Goal: Transaction & Acquisition: Purchase product/service

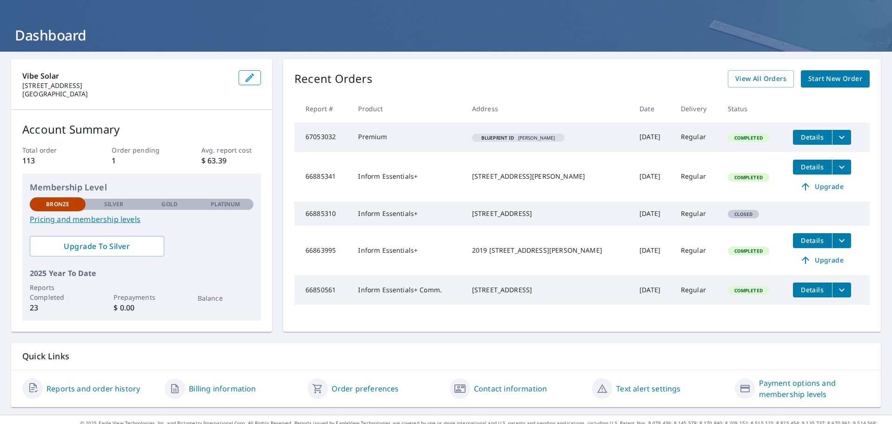
scroll to position [22, 0]
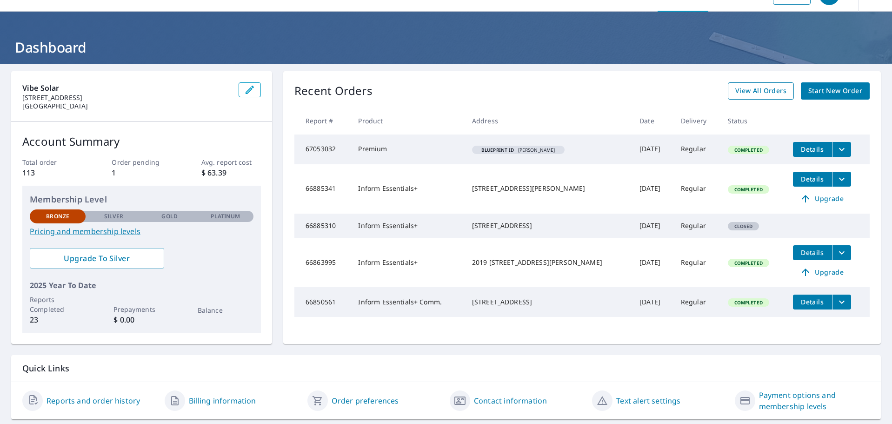
click at [764, 91] on span "View All Orders" at bounding box center [760, 91] width 51 height 12
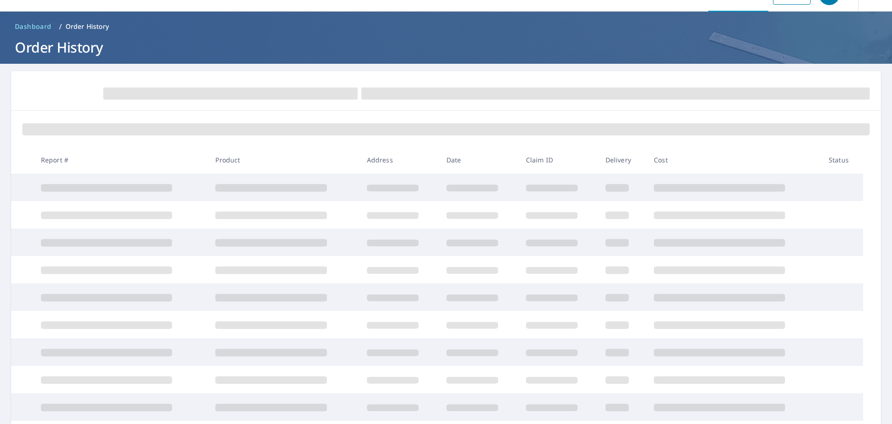
scroll to position [22, 0]
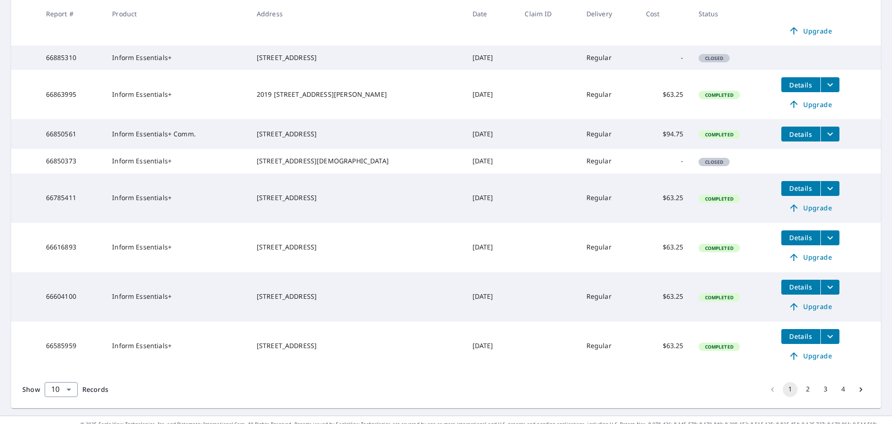
scroll to position [277, 0]
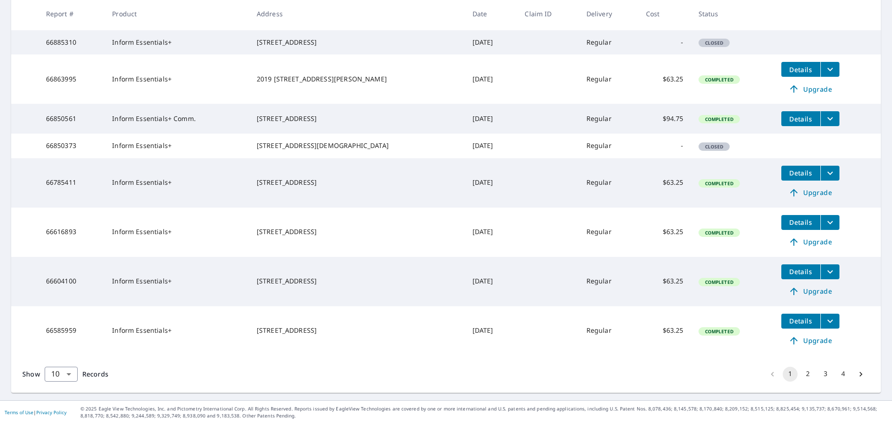
click at [802, 376] on button "2" at bounding box center [807, 373] width 15 height 15
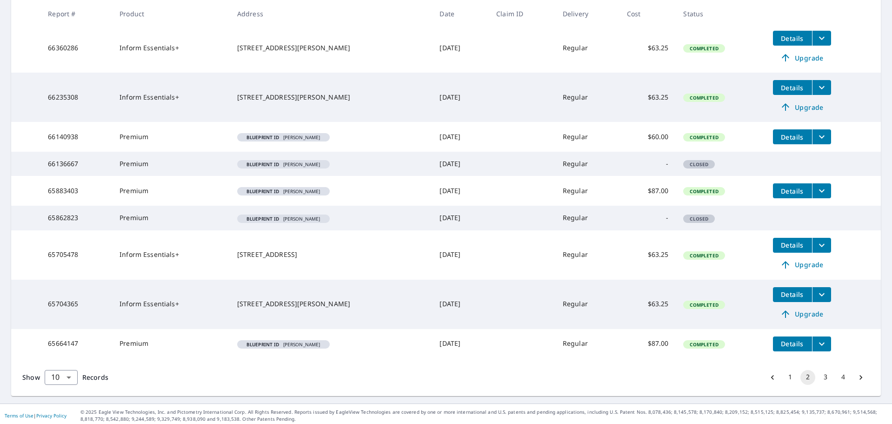
scroll to position [235, 0]
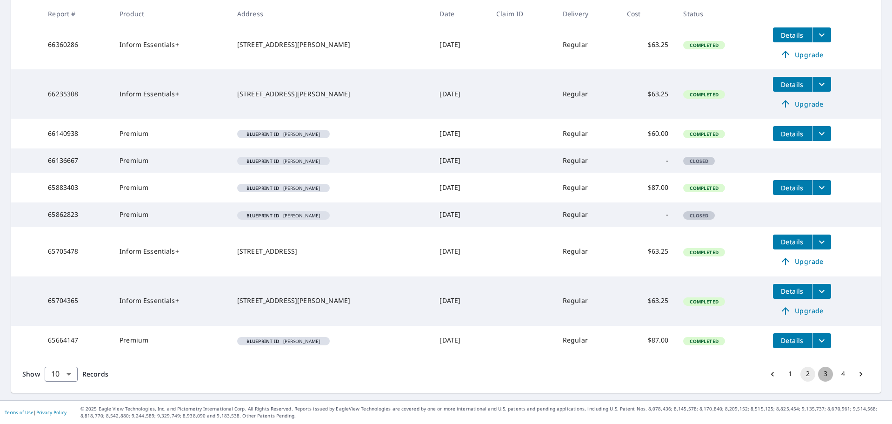
click at [819, 375] on button "3" at bounding box center [825, 373] width 15 height 15
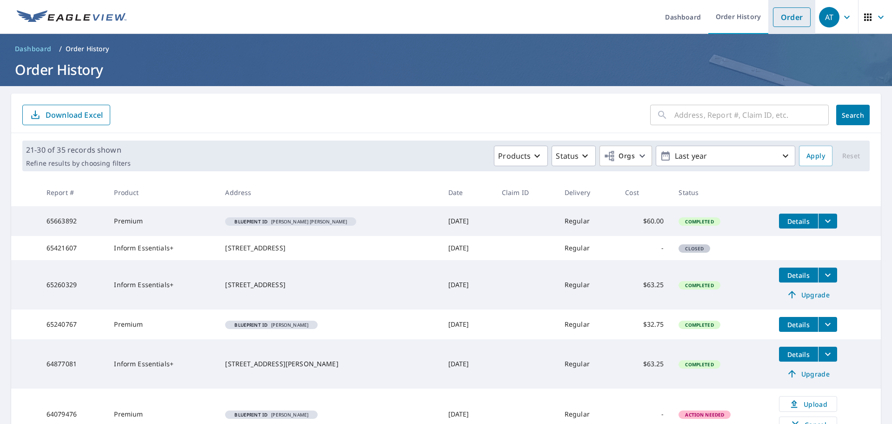
click at [777, 16] on link "Order" at bounding box center [792, 17] width 38 height 20
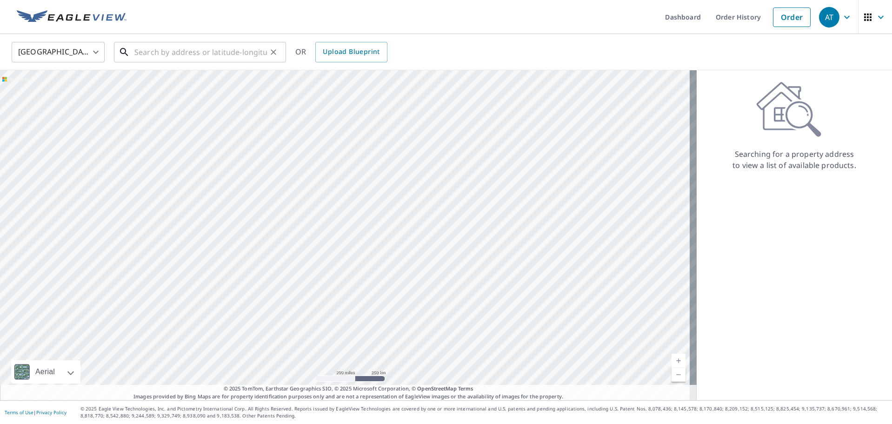
click at [184, 47] on input "text" at bounding box center [200, 52] width 133 height 26
paste input "[STREET_ADDRESS]"
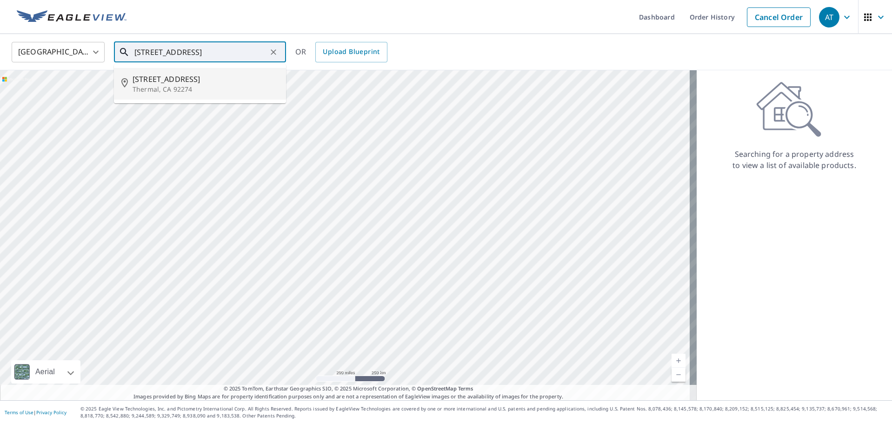
click at [188, 78] on span "[STREET_ADDRESS]" at bounding box center [206, 78] width 146 height 11
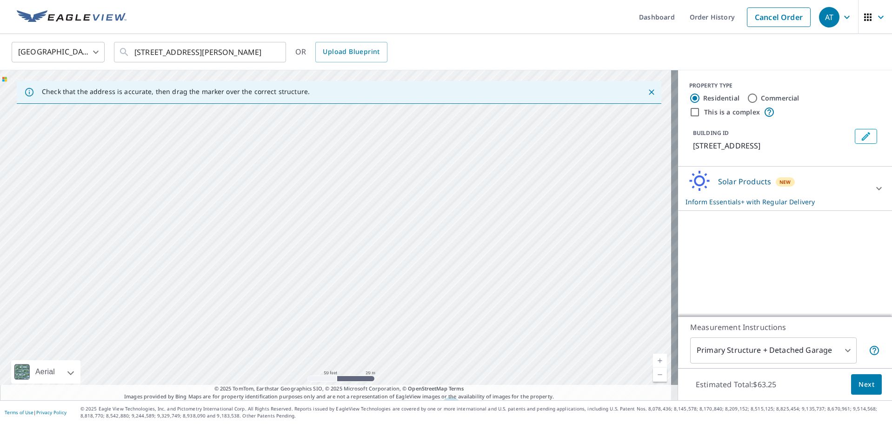
drag, startPoint x: 323, startPoint y: 199, endPoint x: 297, endPoint y: 118, distance: 85.4
click at [299, 120] on div "[STREET_ADDRESS][PERSON_NAME]" at bounding box center [339, 235] width 678 height 330
drag, startPoint x: 342, startPoint y: 208, endPoint x: 299, endPoint y: 109, distance: 108.1
click at [302, 119] on div "[STREET_ADDRESS][PERSON_NAME]" at bounding box center [339, 235] width 678 height 330
drag, startPoint x: 322, startPoint y: 177, endPoint x: 299, endPoint y: 155, distance: 31.6
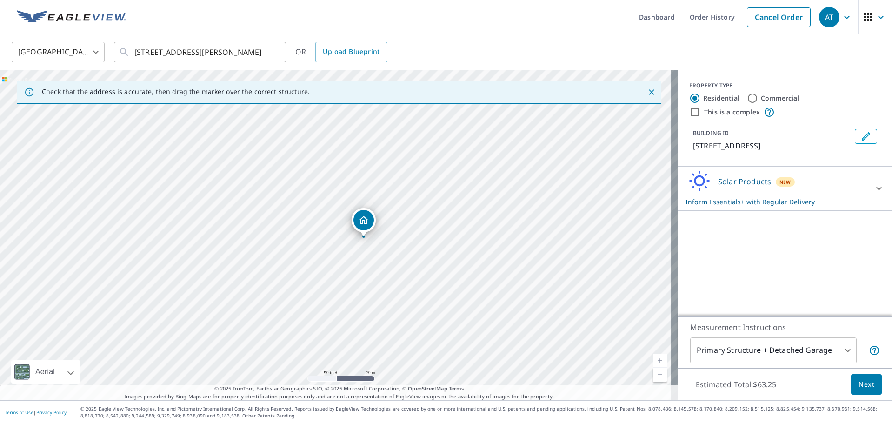
click at [299, 155] on div "[STREET_ADDRESS][PERSON_NAME]" at bounding box center [339, 235] width 678 height 330
drag, startPoint x: 538, startPoint y: 210, endPoint x: 424, endPoint y: 219, distance: 114.4
click at [432, 218] on div "[STREET_ADDRESS][PERSON_NAME]" at bounding box center [339, 235] width 678 height 330
drag, startPoint x: 508, startPoint y: 219, endPoint x: 429, endPoint y: 209, distance: 79.3
click at [429, 209] on div "[STREET_ADDRESS][PERSON_NAME]" at bounding box center [339, 235] width 678 height 330
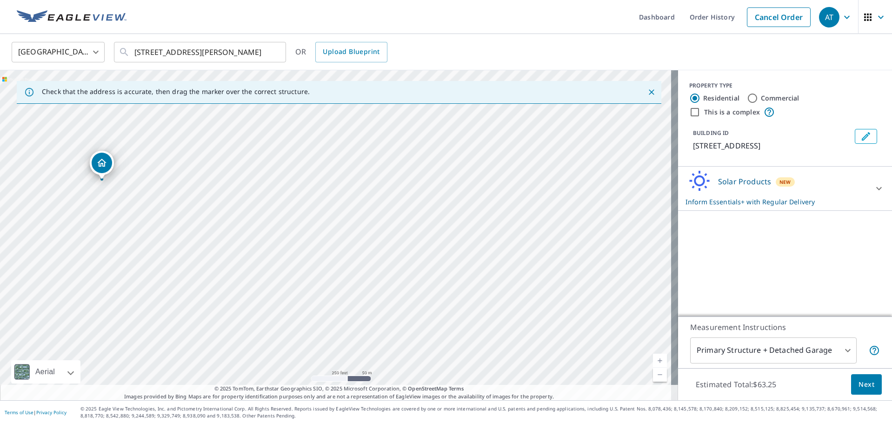
drag, startPoint x: 485, startPoint y: 210, endPoint x: 366, endPoint y: 182, distance: 122.2
click at [366, 182] on div "[STREET_ADDRESS][PERSON_NAME]" at bounding box center [339, 235] width 678 height 330
drag, startPoint x: 503, startPoint y: 233, endPoint x: 600, endPoint y: 259, distance: 100.9
click at [600, 261] on div "[STREET_ADDRESS][PERSON_NAME]" at bounding box center [339, 235] width 678 height 330
drag, startPoint x: 484, startPoint y: 211, endPoint x: 587, endPoint y: 195, distance: 104.4
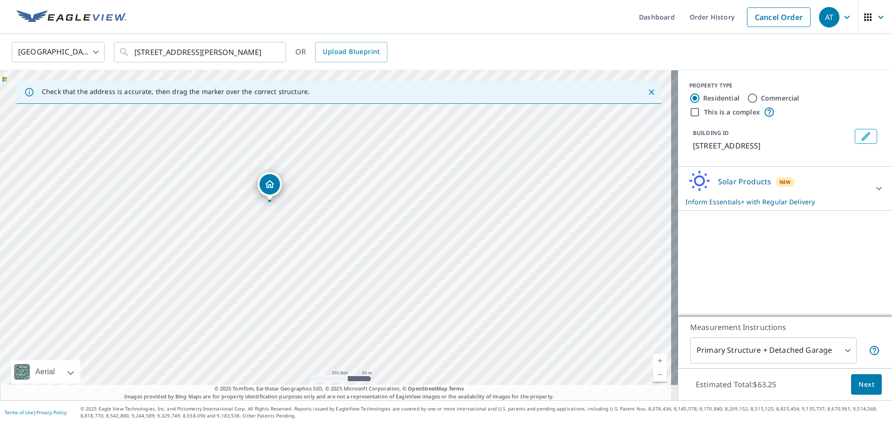
click at [577, 199] on div "[STREET_ADDRESS][PERSON_NAME]" at bounding box center [339, 235] width 678 height 330
drag, startPoint x: 435, startPoint y: 239, endPoint x: 484, endPoint y: 166, distance: 87.4
click at [481, 171] on div "[STREET_ADDRESS][PERSON_NAME]" at bounding box center [339, 235] width 678 height 330
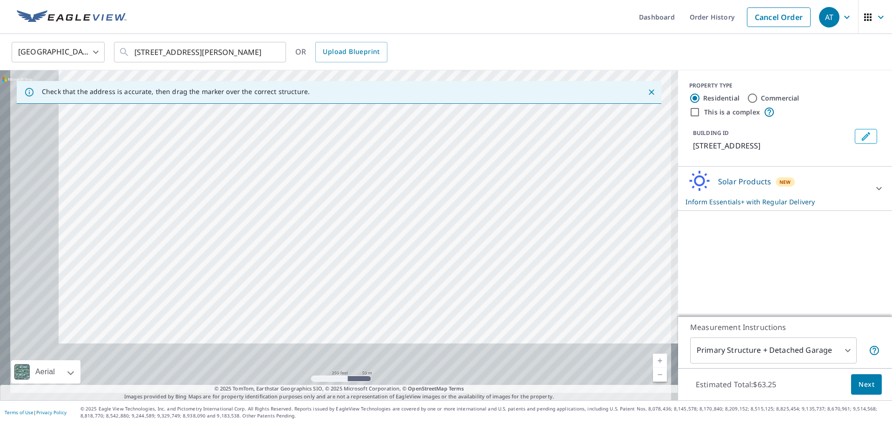
drag, startPoint x: 402, startPoint y: 231, endPoint x: 470, endPoint y: 162, distance: 96.7
click at [470, 162] on div "[STREET_ADDRESS][PERSON_NAME]" at bounding box center [339, 235] width 678 height 330
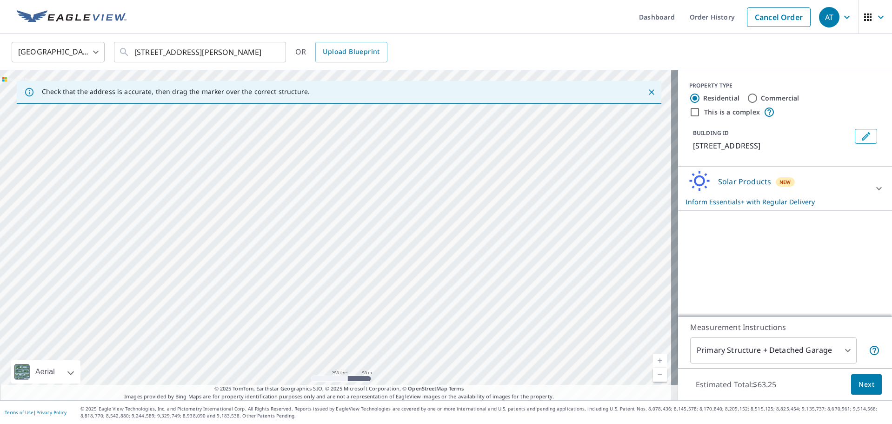
drag, startPoint x: 430, startPoint y: 201, endPoint x: 462, endPoint y: 166, distance: 47.7
click at [456, 173] on div "[STREET_ADDRESS][PERSON_NAME]" at bounding box center [339, 235] width 678 height 330
drag, startPoint x: 372, startPoint y: 238, endPoint x: 446, endPoint y: 168, distance: 101.7
click at [443, 171] on div "[STREET_ADDRESS][PERSON_NAME]" at bounding box center [339, 235] width 678 height 330
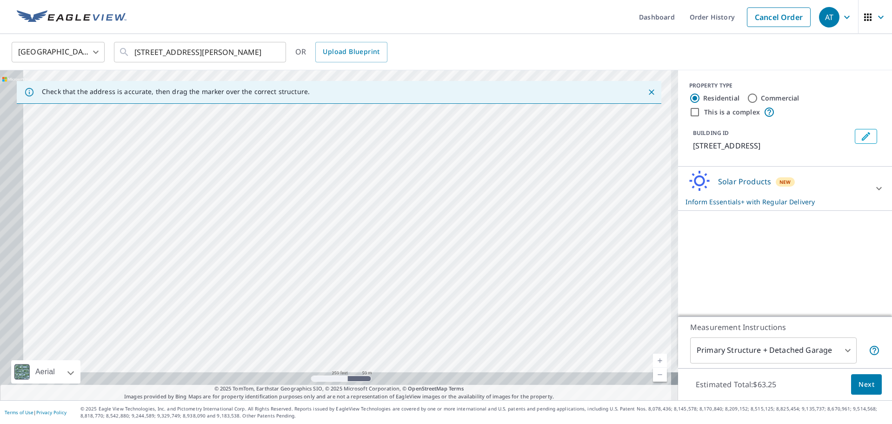
drag, startPoint x: 381, startPoint y: 246, endPoint x: 436, endPoint y: 180, distance: 85.9
click at [436, 180] on div "[STREET_ADDRESS][PERSON_NAME]" at bounding box center [339, 235] width 678 height 330
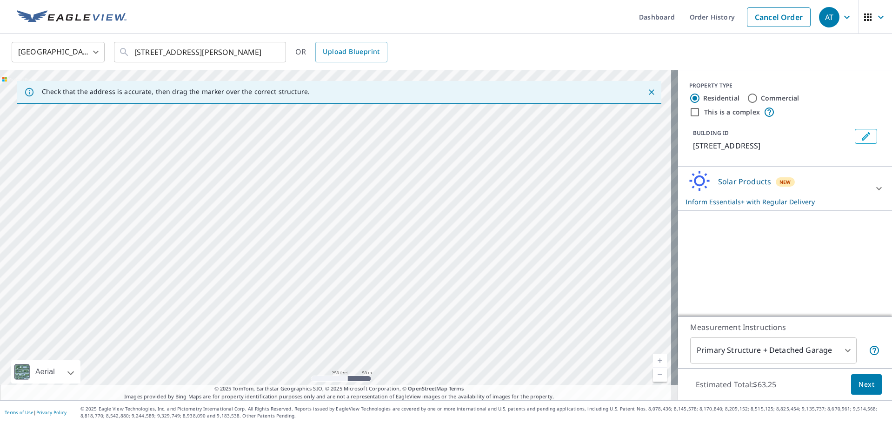
drag, startPoint x: 398, startPoint y: 239, endPoint x: 432, endPoint y: 201, distance: 51.4
click at [432, 201] on div "[STREET_ADDRESS][PERSON_NAME]" at bounding box center [339, 235] width 678 height 330
drag, startPoint x: 374, startPoint y: 246, endPoint x: 419, endPoint y: 180, distance: 79.7
click at [415, 186] on div "[STREET_ADDRESS][PERSON_NAME]" at bounding box center [339, 235] width 678 height 330
drag, startPoint x: 355, startPoint y: 261, endPoint x: 415, endPoint y: 173, distance: 106.2
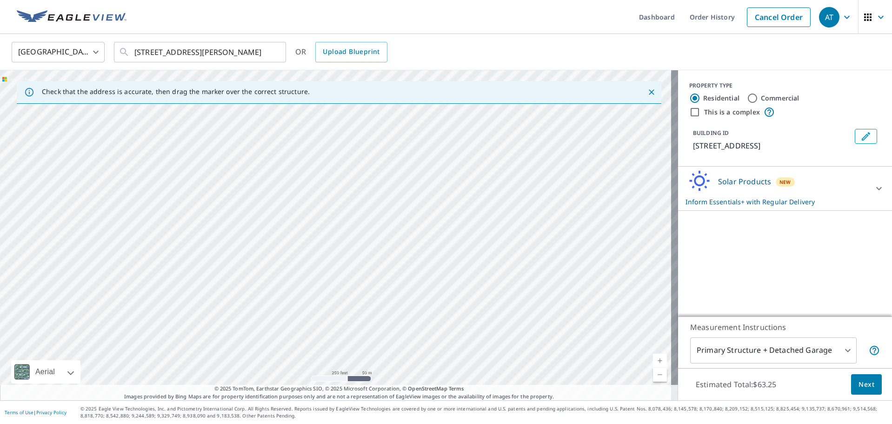
click at [412, 177] on div "[STREET_ADDRESS][PERSON_NAME]" at bounding box center [339, 235] width 678 height 330
drag, startPoint x: 381, startPoint y: 229, endPoint x: 435, endPoint y: 161, distance: 86.7
click at [424, 175] on div "[STREET_ADDRESS][PERSON_NAME]" at bounding box center [339, 235] width 678 height 330
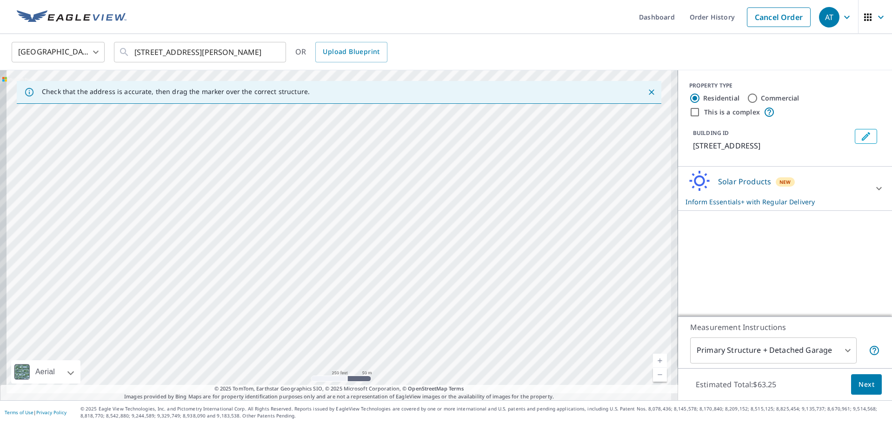
drag, startPoint x: 339, startPoint y: 271, endPoint x: 424, endPoint y: 177, distance: 126.5
click at [406, 197] on div "[STREET_ADDRESS][PERSON_NAME]" at bounding box center [339, 235] width 678 height 330
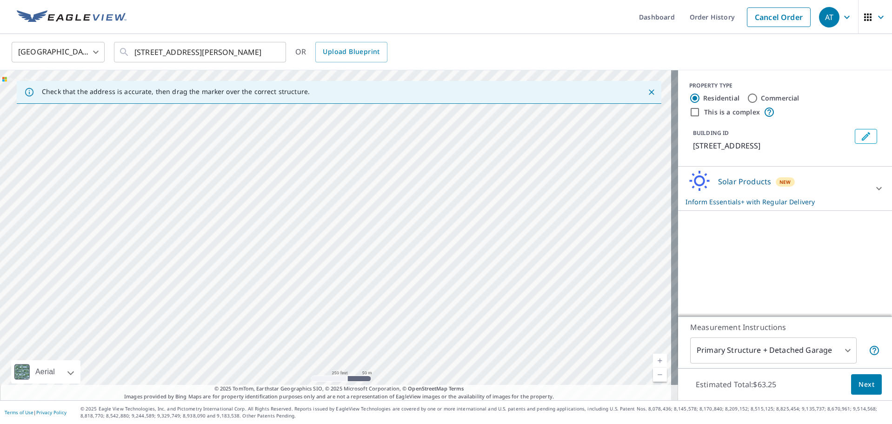
drag, startPoint x: 353, startPoint y: 261, endPoint x: 436, endPoint y: 185, distance: 112.6
click at [435, 186] on div "[STREET_ADDRESS][PERSON_NAME]" at bounding box center [339, 235] width 678 height 330
drag, startPoint x: 513, startPoint y: 180, endPoint x: 584, endPoint y: 140, distance: 81.7
click at [583, 140] on div "[STREET_ADDRESS][PERSON_NAME]" at bounding box center [339, 235] width 678 height 330
drag, startPoint x: 468, startPoint y: 243, endPoint x: 599, endPoint y: 157, distance: 156.8
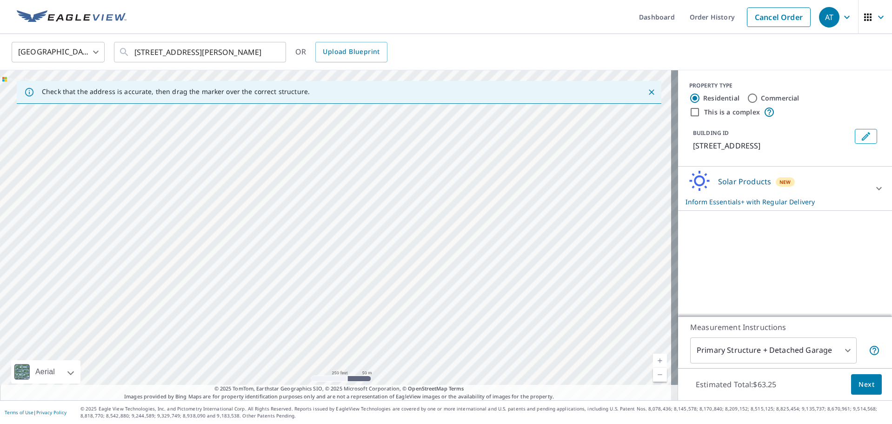
click at [576, 177] on div "[STREET_ADDRESS][PERSON_NAME]" at bounding box center [339, 235] width 678 height 330
drag, startPoint x: 460, startPoint y: 262, endPoint x: 493, endPoint y: 219, distance: 53.7
click at [493, 219] on div "[STREET_ADDRESS][PERSON_NAME]" at bounding box center [339, 235] width 678 height 330
drag, startPoint x: 437, startPoint y: 254, endPoint x: 469, endPoint y: 226, distance: 42.2
click at [468, 227] on div "[STREET_ADDRESS][PERSON_NAME]" at bounding box center [339, 235] width 678 height 330
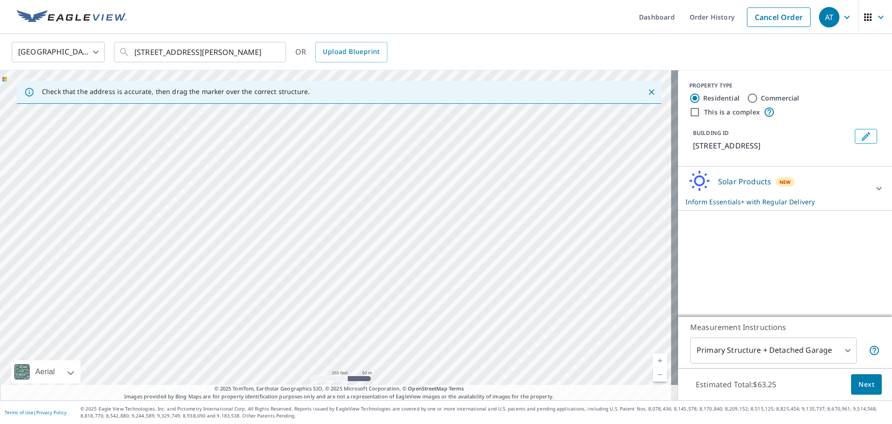
drag, startPoint x: 444, startPoint y: 238, endPoint x: 488, endPoint y: 216, distance: 48.9
click at [488, 216] on div "[STREET_ADDRESS][PERSON_NAME]" at bounding box center [339, 235] width 678 height 330
drag, startPoint x: 432, startPoint y: 237, endPoint x: 506, endPoint y: 236, distance: 74.4
click at [506, 236] on div "[STREET_ADDRESS][PERSON_NAME]" at bounding box center [339, 235] width 678 height 330
drag, startPoint x: 474, startPoint y: 235, endPoint x: 500, endPoint y: 230, distance: 26.6
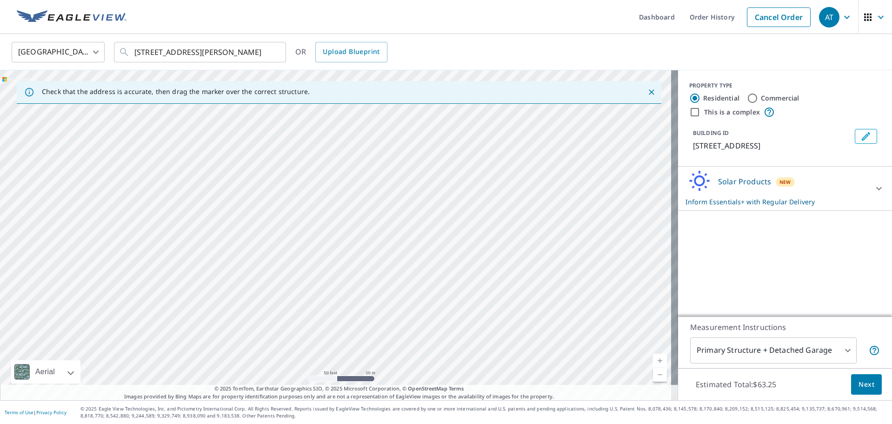
click at [500, 230] on div "[STREET_ADDRESS][PERSON_NAME]" at bounding box center [339, 235] width 678 height 330
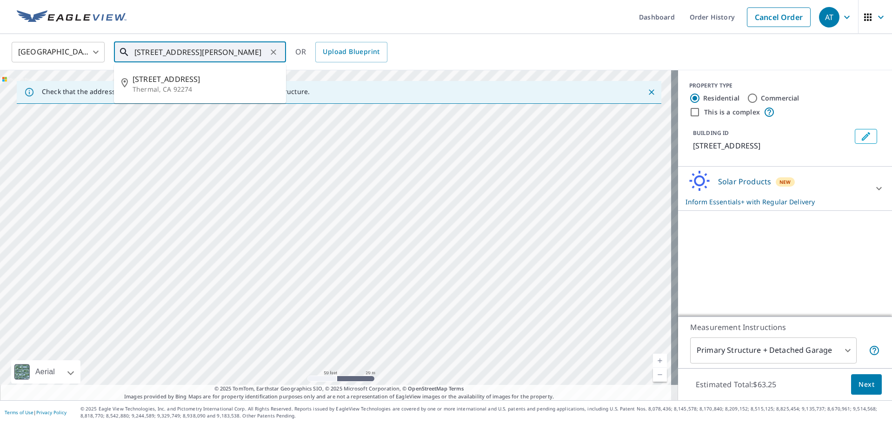
drag, startPoint x: 151, startPoint y: 51, endPoint x: 125, endPoint y: 52, distance: 25.6
click at [125, 52] on div "[STREET_ADDRESS][PERSON_NAME] ​" at bounding box center [200, 52] width 172 height 20
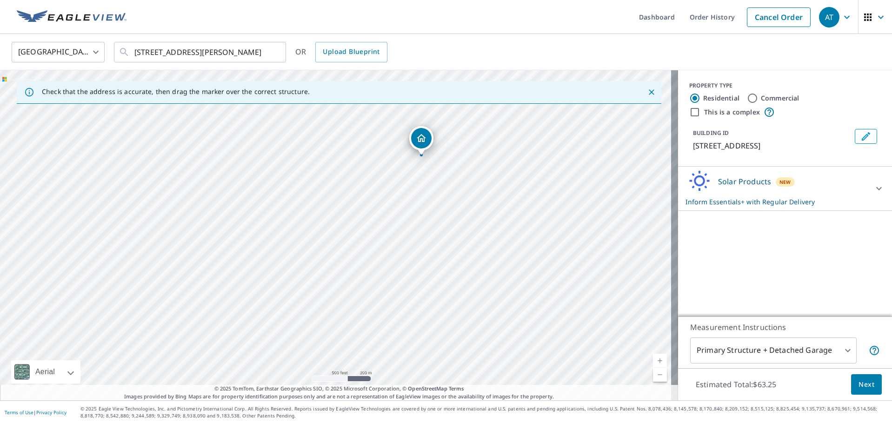
drag, startPoint x: 209, startPoint y: 160, endPoint x: 434, endPoint y: 138, distance: 225.7
click at [408, 137] on div "[STREET_ADDRESS][PERSON_NAME]" at bounding box center [339, 235] width 678 height 330
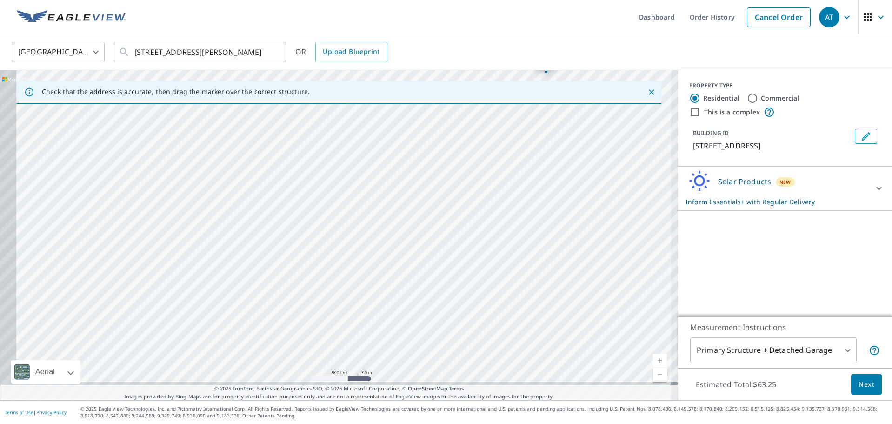
drag, startPoint x: 300, startPoint y: 221, endPoint x: 396, endPoint y: 128, distance: 133.2
click at [392, 131] on div "[STREET_ADDRESS][PERSON_NAME]" at bounding box center [339, 235] width 678 height 330
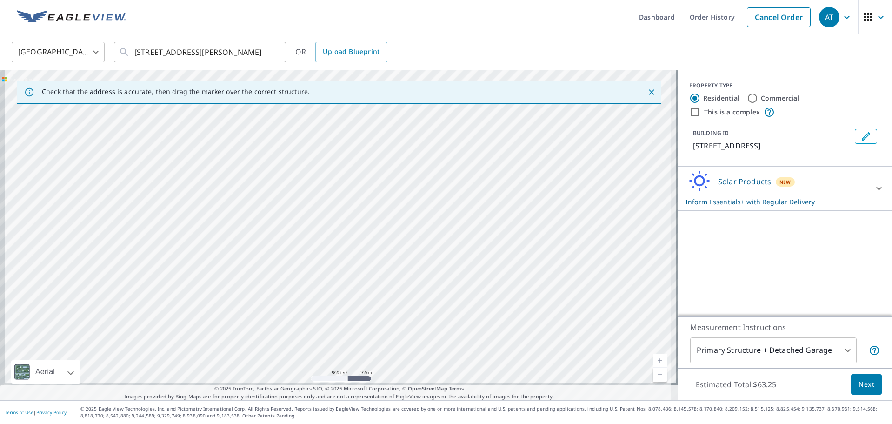
drag, startPoint x: 333, startPoint y: 273, endPoint x: 392, endPoint y: 125, distance: 159.4
click at [392, 127] on div "[STREET_ADDRESS][PERSON_NAME]" at bounding box center [339, 235] width 678 height 330
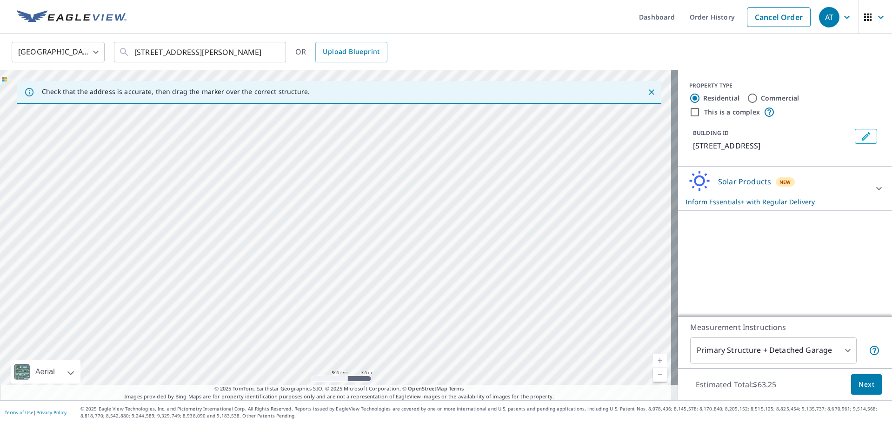
drag, startPoint x: 297, startPoint y: 228, endPoint x: 437, endPoint y: 92, distance: 195.0
click at [419, 105] on div "Check that the address is accurate, then drag the marker over the correct struc…" at bounding box center [339, 235] width 678 height 330
drag, startPoint x: 332, startPoint y: 197, endPoint x: 479, endPoint y: 96, distance: 178.5
click at [447, 119] on div "[STREET_ADDRESS][PERSON_NAME]" at bounding box center [339, 235] width 678 height 330
drag, startPoint x: 298, startPoint y: 232, endPoint x: 423, endPoint y: 122, distance: 166.1
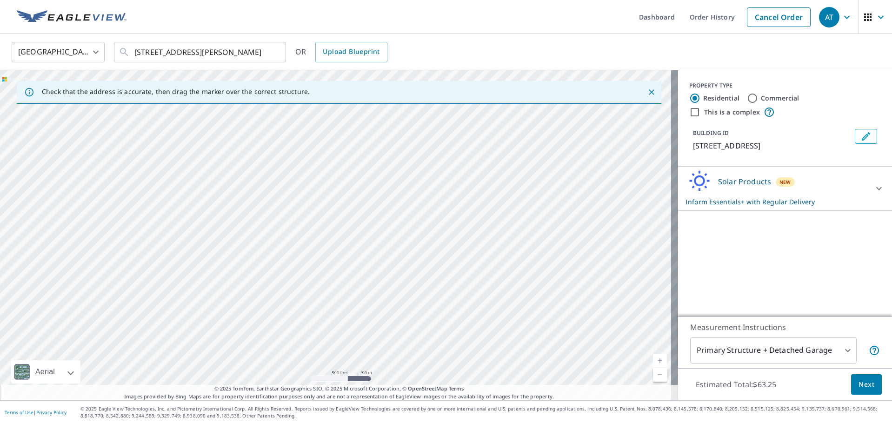
click at [408, 132] on div "[STREET_ADDRESS][PERSON_NAME]" at bounding box center [339, 235] width 678 height 330
drag, startPoint x: 303, startPoint y: 207, endPoint x: 366, endPoint y: 160, distance: 78.6
click at [356, 166] on div "[STREET_ADDRESS][PERSON_NAME]" at bounding box center [339, 235] width 678 height 330
drag, startPoint x: 275, startPoint y: 230, endPoint x: 308, endPoint y: 203, distance: 43.3
click at [308, 203] on div "[STREET_ADDRESS][PERSON_NAME]" at bounding box center [339, 235] width 678 height 330
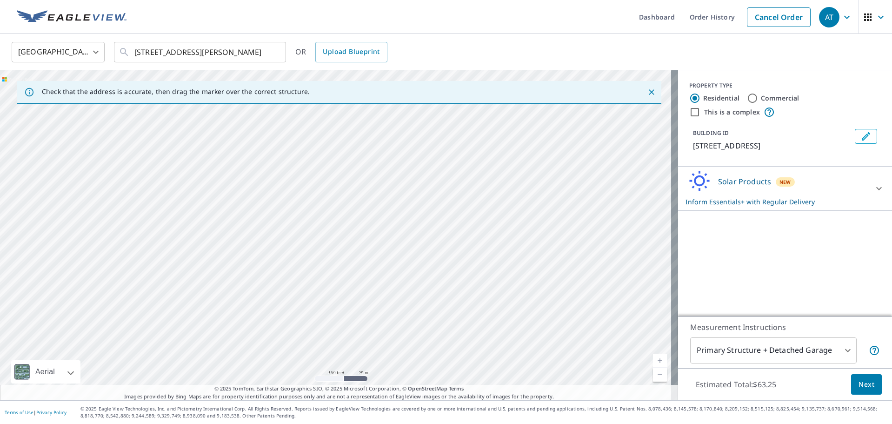
drag, startPoint x: 298, startPoint y: 233, endPoint x: 331, endPoint y: 158, distance: 82.4
click at [331, 158] on div "[STREET_ADDRESS][PERSON_NAME]" at bounding box center [339, 235] width 678 height 330
drag, startPoint x: 327, startPoint y: 197, endPoint x: 390, endPoint y: 164, distance: 70.7
click at [370, 172] on div "[STREET_ADDRESS][PERSON_NAME]" at bounding box center [339, 235] width 678 height 330
drag, startPoint x: 288, startPoint y: 260, endPoint x: 368, endPoint y: 148, distance: 137.3
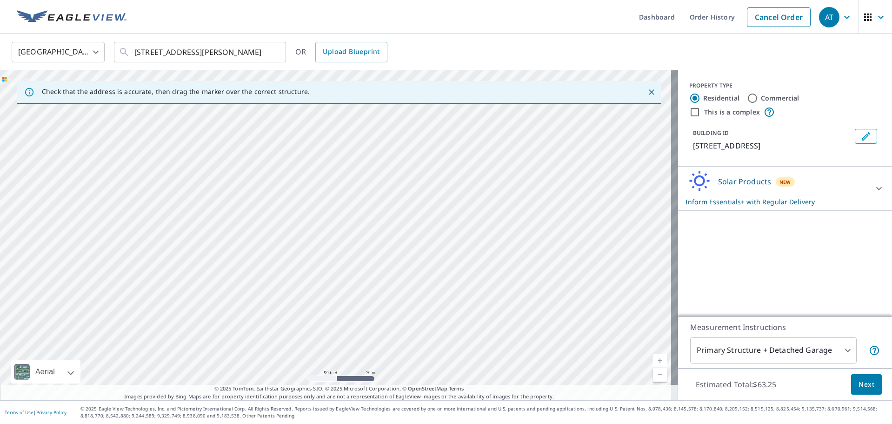
click at [362, 157] on div "[STREET_ADDRESS][PERSON_NAME]" at bounding box center [339, 235] width 678 height 330
drag, startPoint x: 312, startPoint y: 244, endPoint x: 350, endPoint y: 174, distance: 79.3
click at [346, 180] on div "[STREET_ADDRESS][PERSON_NAME]" at bounding box center [339, 235] width 678 height 330
drag, startPoint x: 320, startPoint y: 214, endPoint x: 417, endPoint y: 140, distance: 122.3
click at [398, 154] on div "[STREET_ADDRESS][PERSON_NAME]" at bounding box center [339, 235] width 678 height 330
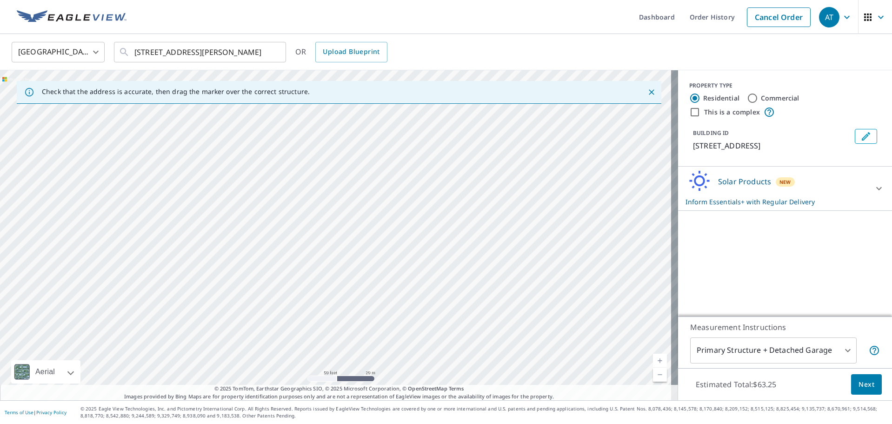
drag, startPoint x: 346, startPoint y: 202, endPoint x: 373, endPoint y: 186, distance: 31.9
click at [372, 186] on div "[STREET_ADDRESS][PERSON_NAME]" at bounding box center [339, 235] width 678 height 330
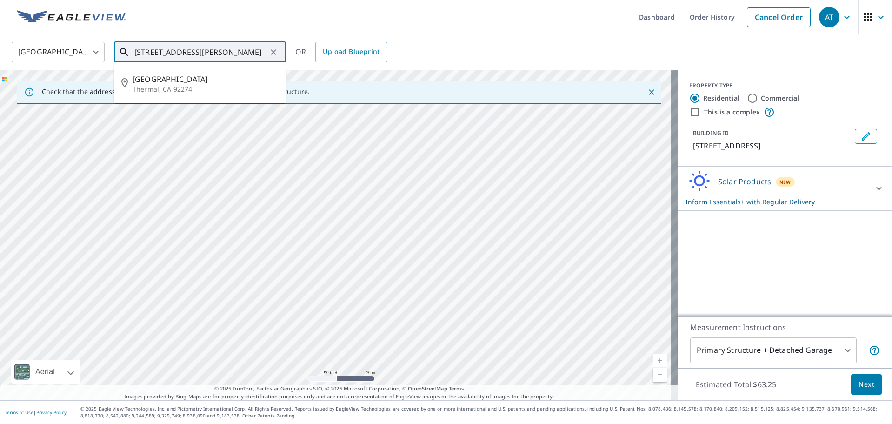
drag, startPoint x: 151, startPoint y: 52, endPoint x: 127, endPoint y: 56, distance: 23.5
click at [127, 56] on div "[STREET_ADDRESS][PERSON_NAME] ​" at bounding box center [200, 52] width 172 height 20
type input "[STREET_ADDRESS][PERSON_NAME]"
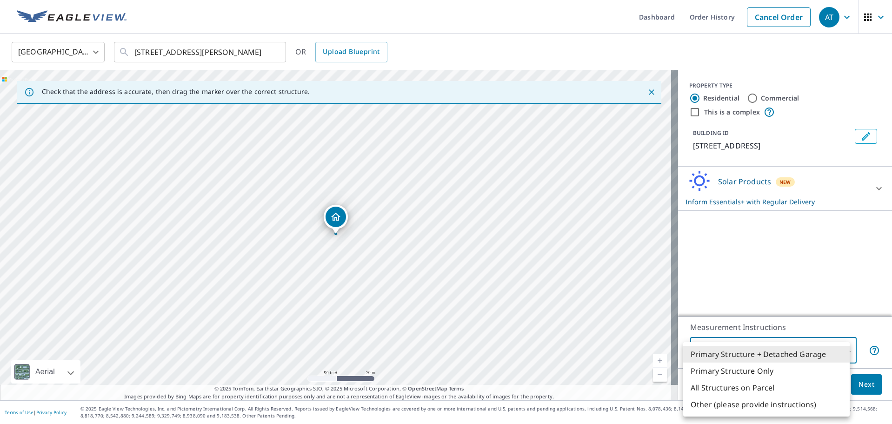
click at [838, 351] on body "AT AT Dashboard Order History Cancel Order AT [GEOGRAPHIC_DATA] US ​ [STREET_AD…" at bounding box center [446, 212] width 892 height 424
click at [766, 370] on li "Primary Structure Only" at bounding box center [766, 370] width 166 height 17
type input "2"
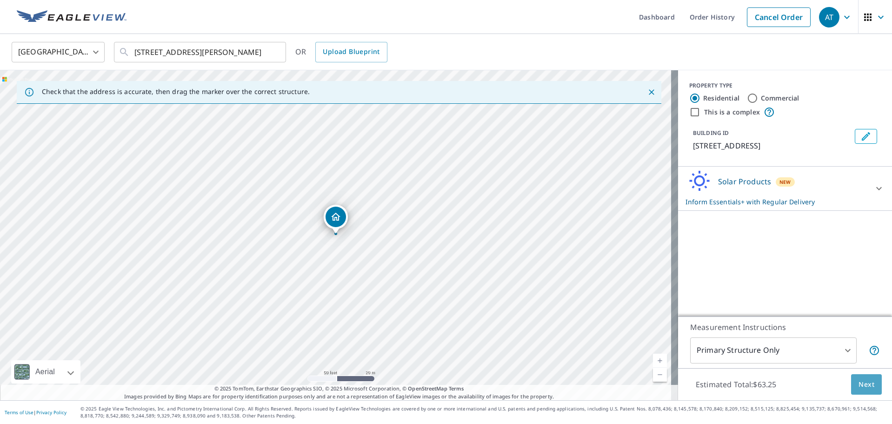
click at [858, 383] on span "Next" at bounding box center [866, 385] width 16 height 12
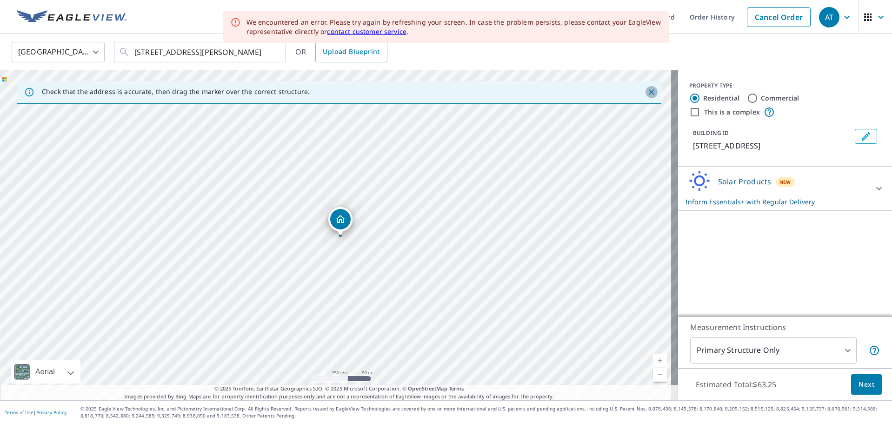
click at [649, 91] on icon "Close" at bounding box center [652, 92] width 6 height 6
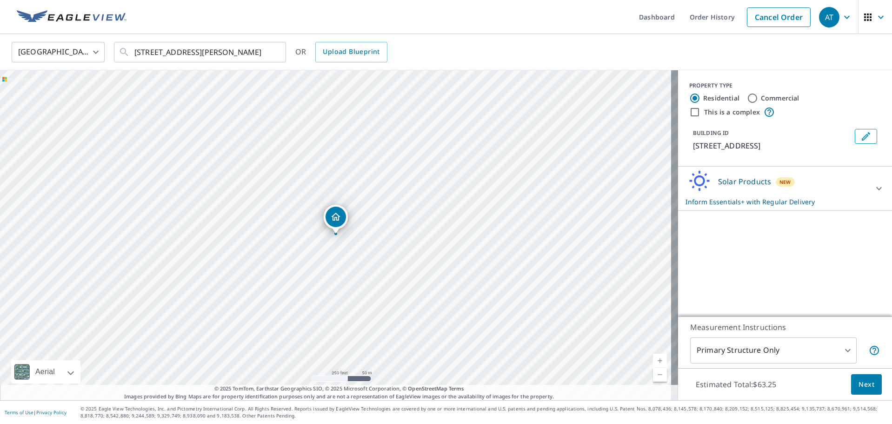
click at [861, 386] on span "Next" at bounding box center [866, 385] width 16 height 12
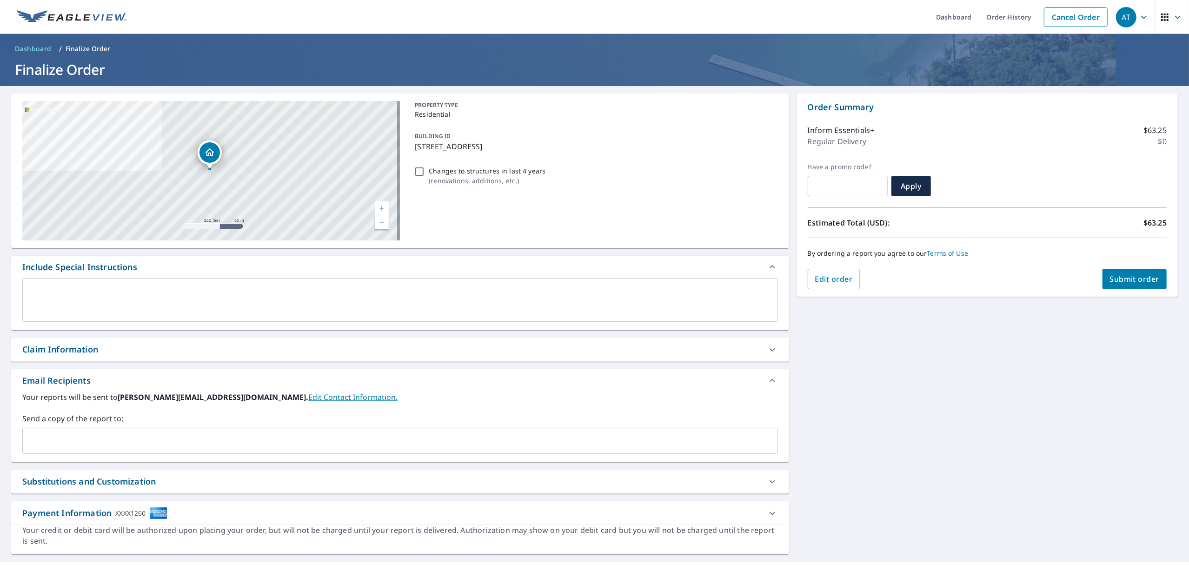
checkbox input "true"
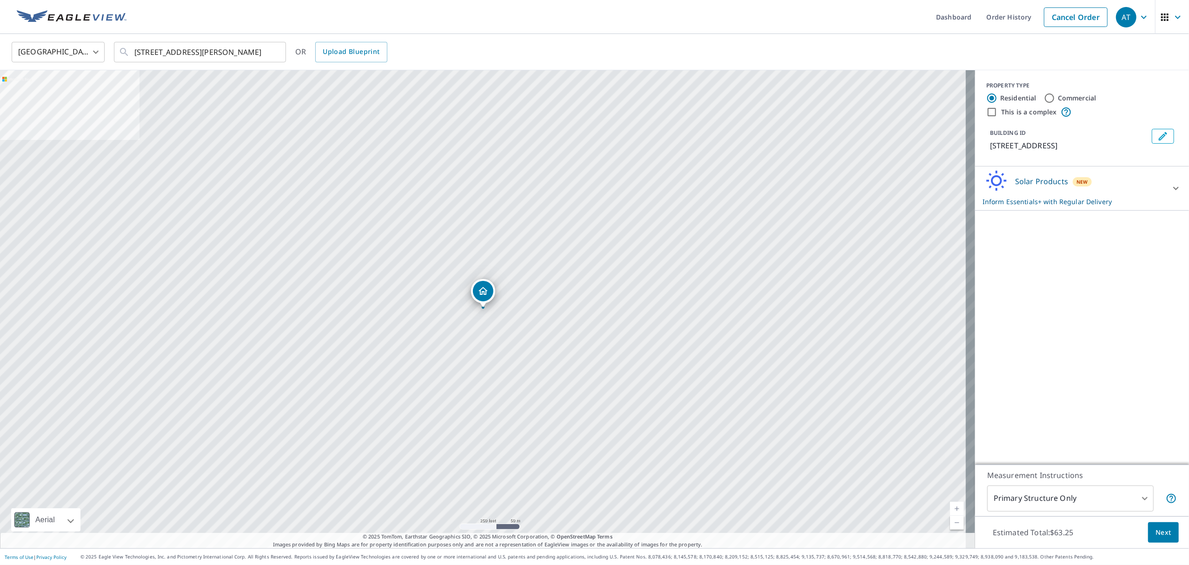
click at [891, 423] on span "Next" at bounding box center [1164, 533] width 16 height 12
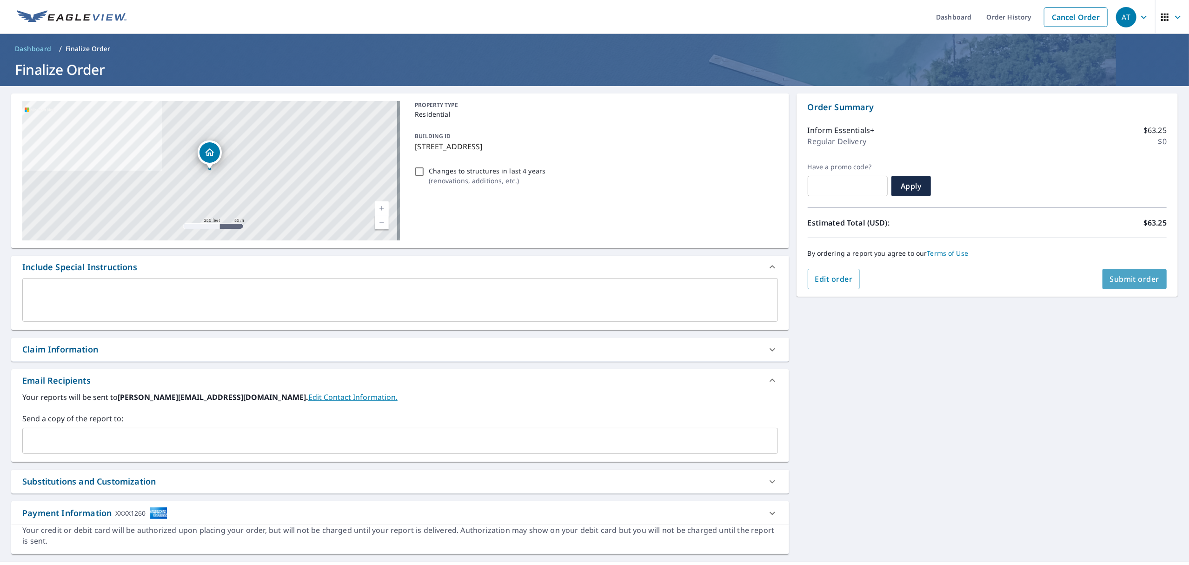
click at [891, 278] on span "Submit order" at bounding box center [1135, 279] width 50 height 10
checkbox input "true"
